Goal: Transaction & Acquisition: Purchase product/service

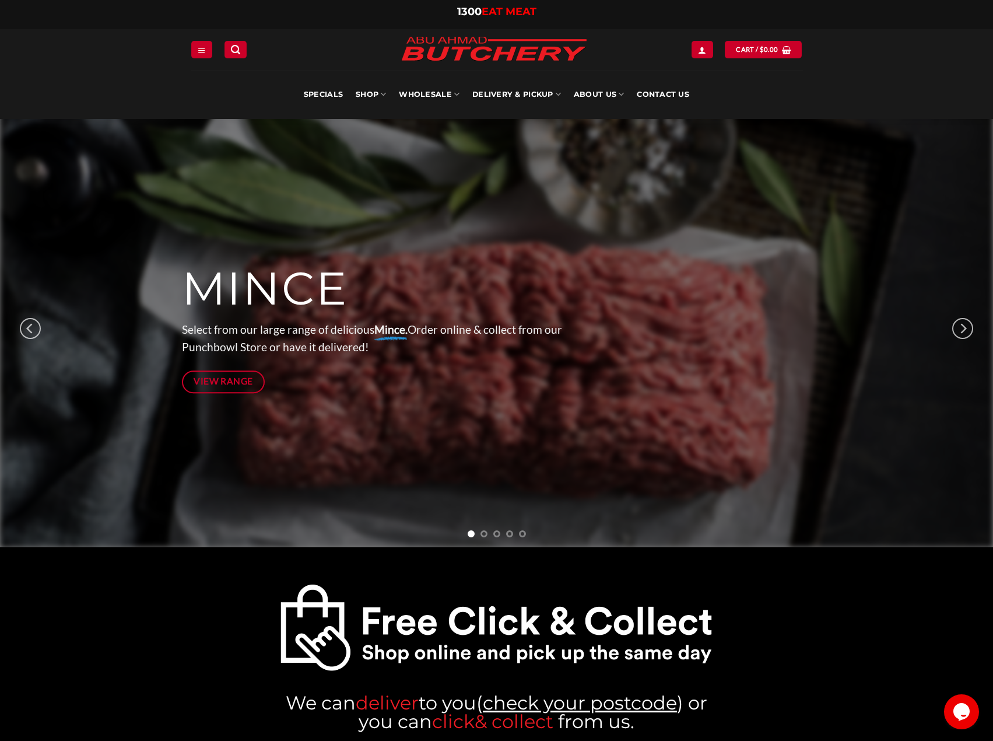
scroll to position [10, 0]
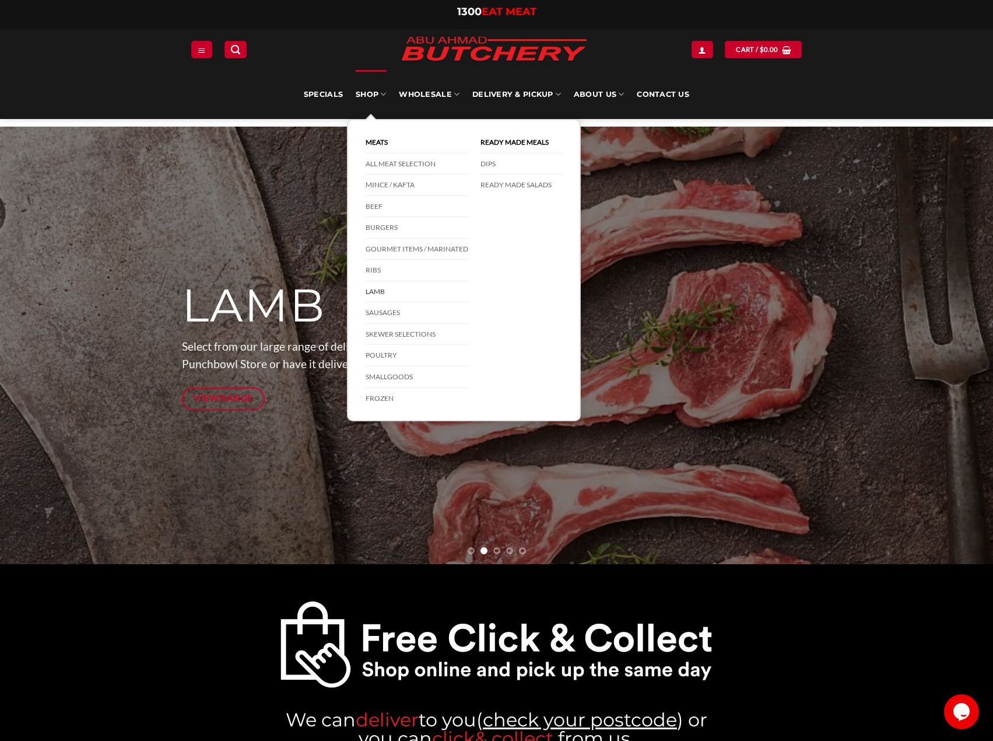
drag, startPoint x: 377, startPoint y: 297, endPoint x: 387, endPoint y: 296, distance: 9.9
click at [377, 297] on link "Lamb" at bounding box center [417, 292] width 103 height 22
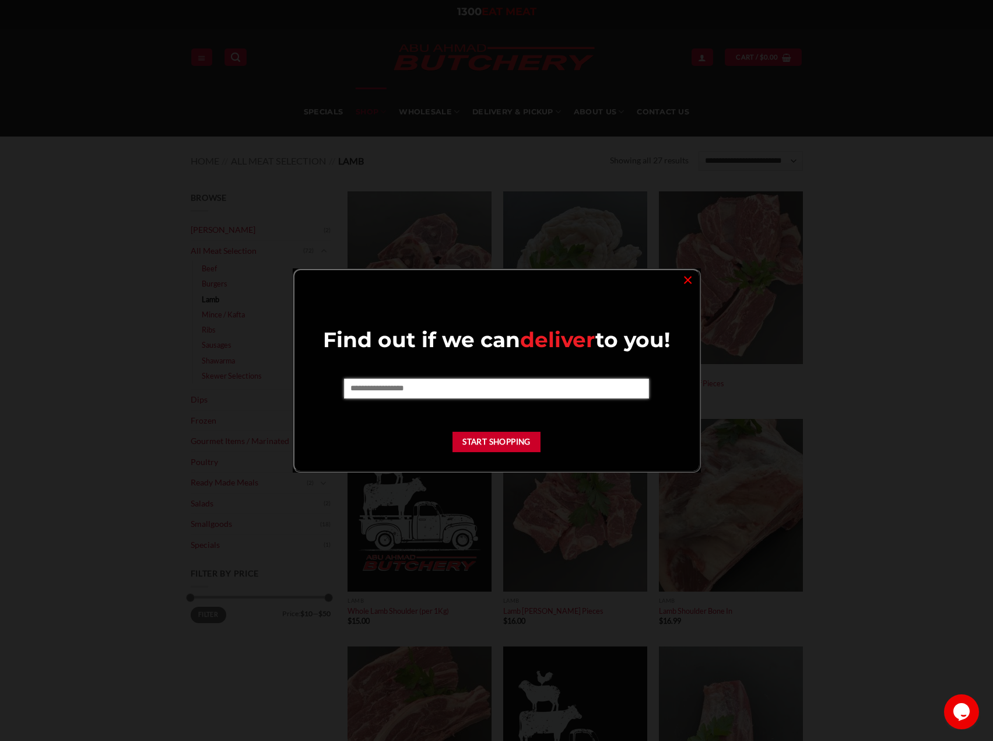
click at [459, 387] on input "text" at bounding box center [496, 389] width 305 height 20
type input "****"
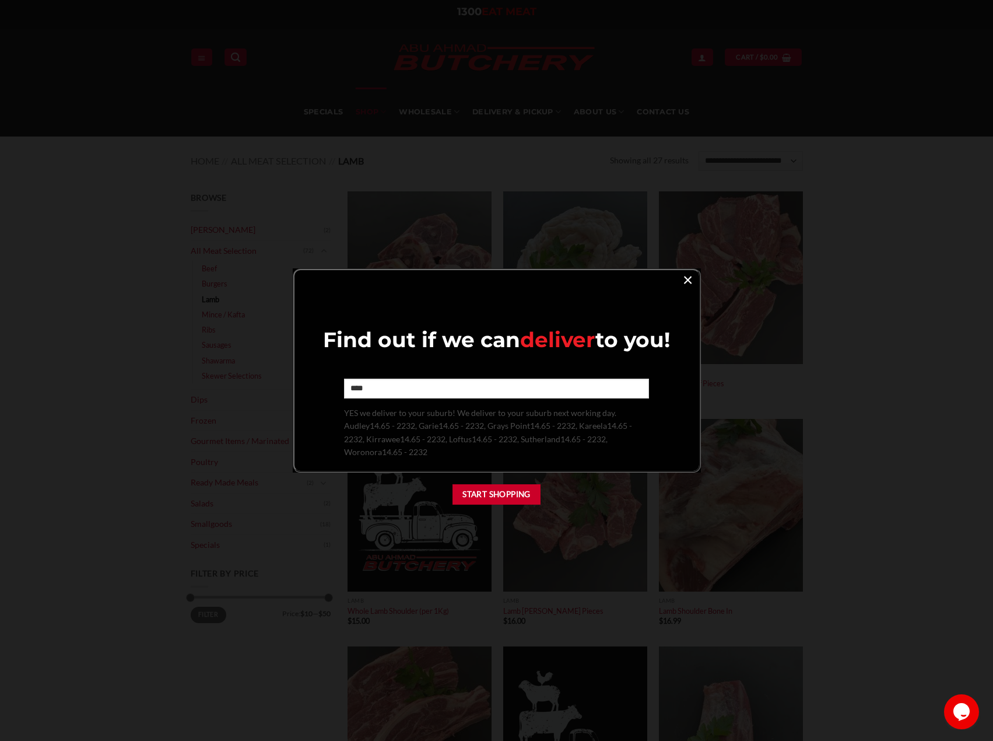
click at [686, 283] on link "×" at bounding box center [687, 279] width 17 height 16
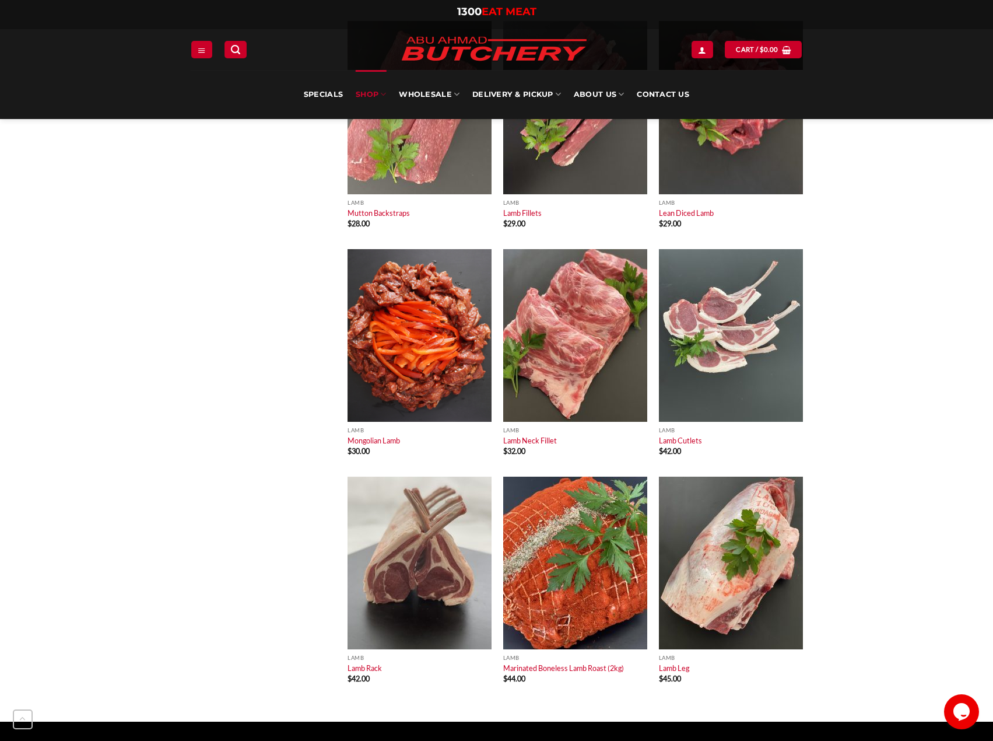
scroll to position [1544, 0]
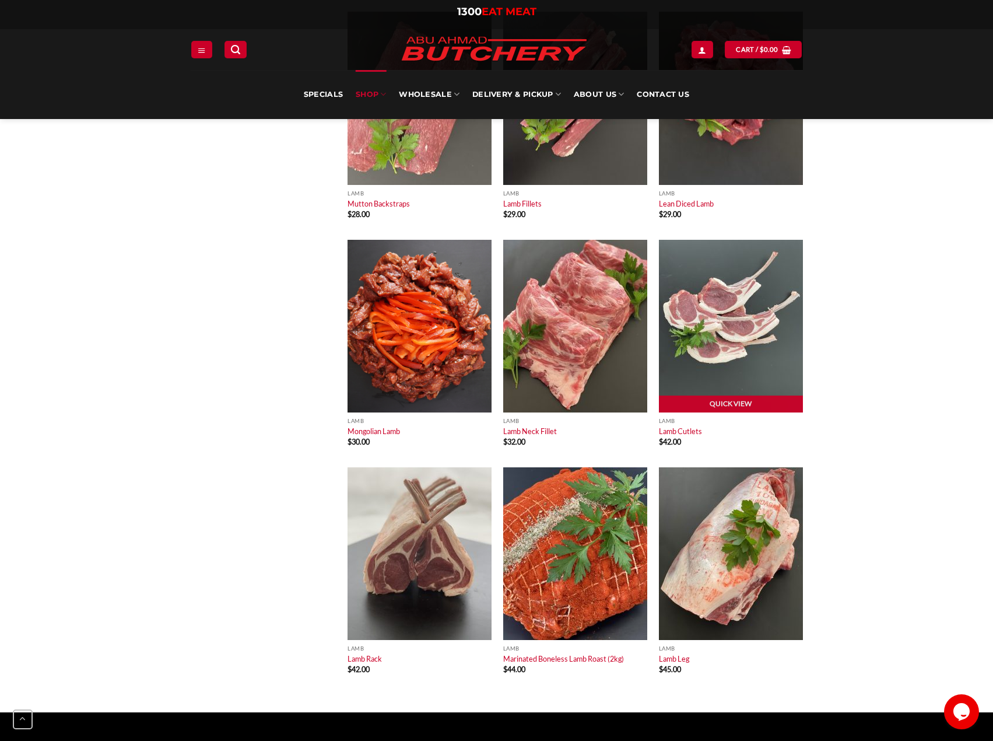
click at [773, 294] on img at bounding box center [731, 326] width 144 height 173
